Goal: Find specific page/section: Find specific page/section

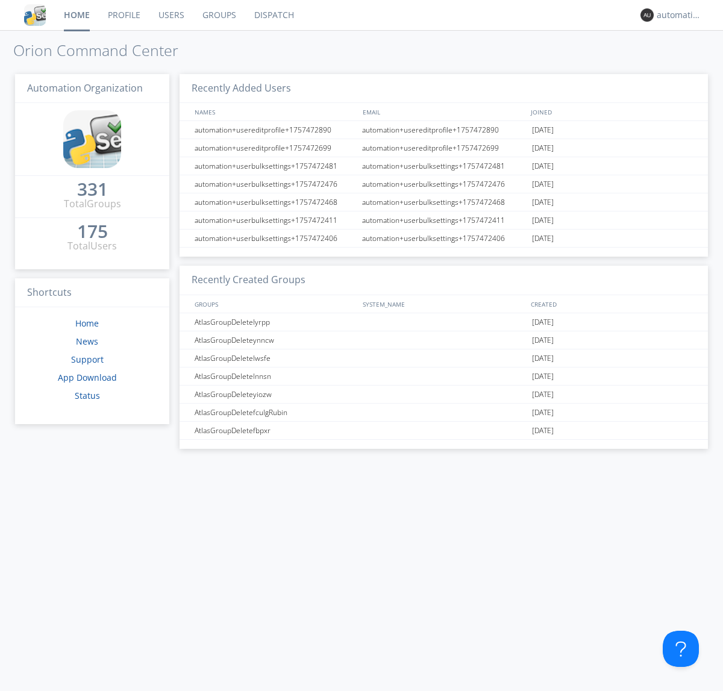
click at [273, 15] on link "Dispatch" at bounding box center [274, 15] width 58 height 30
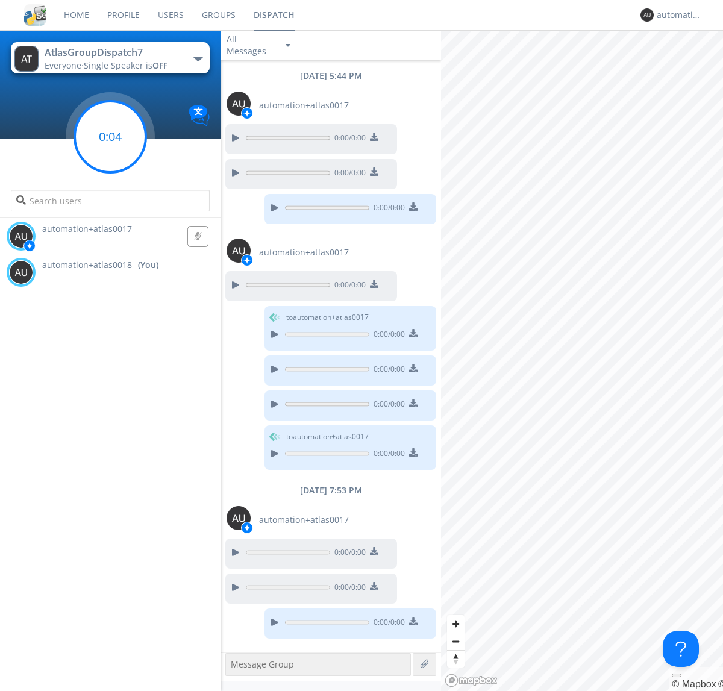
click at [110, 137] on g at bounding box center [110, 136] width 71 height 71
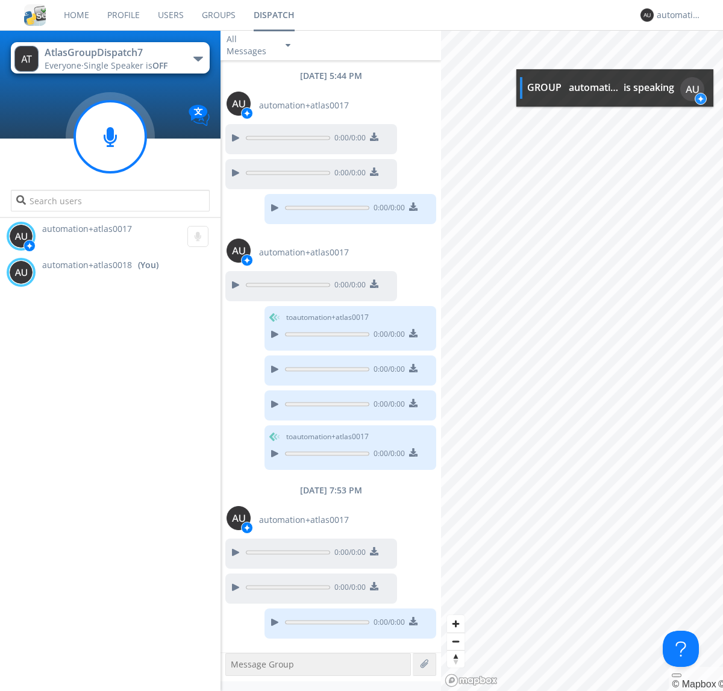
scroll to position [68, 0]
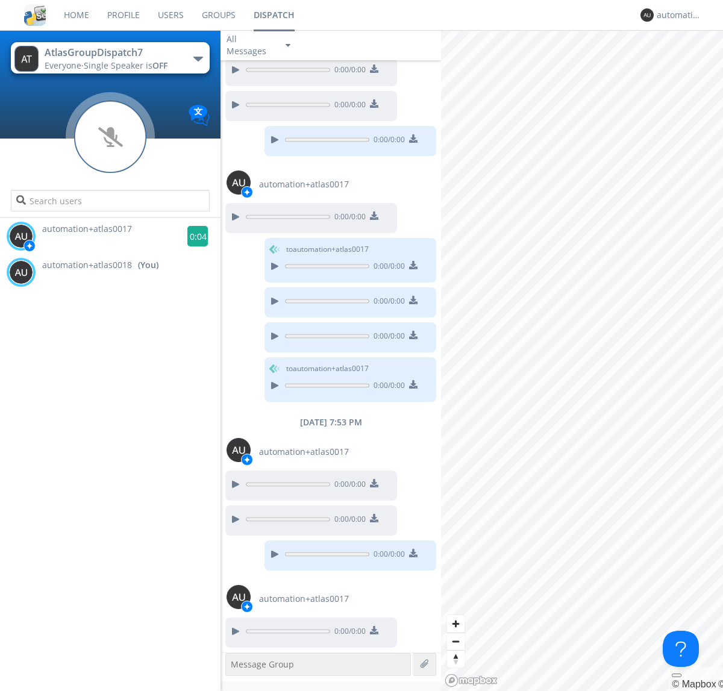
click at [193, 236] on g at bounding box center [197, 236] width 21 height 21
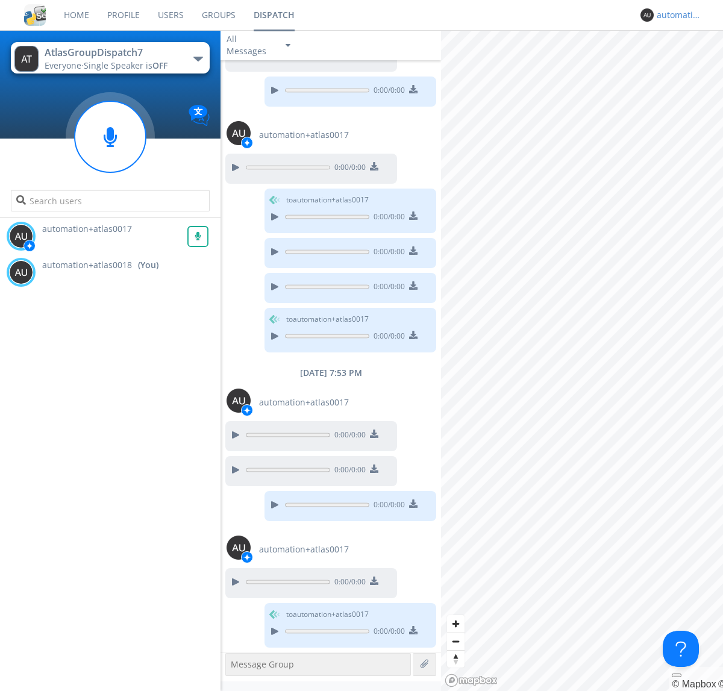
click at [676, 15] on div "automation+atlas0018" at bounding box center [678, 15] width 45 height 12
